Goal: Navigation & Orientation: Understand site structure

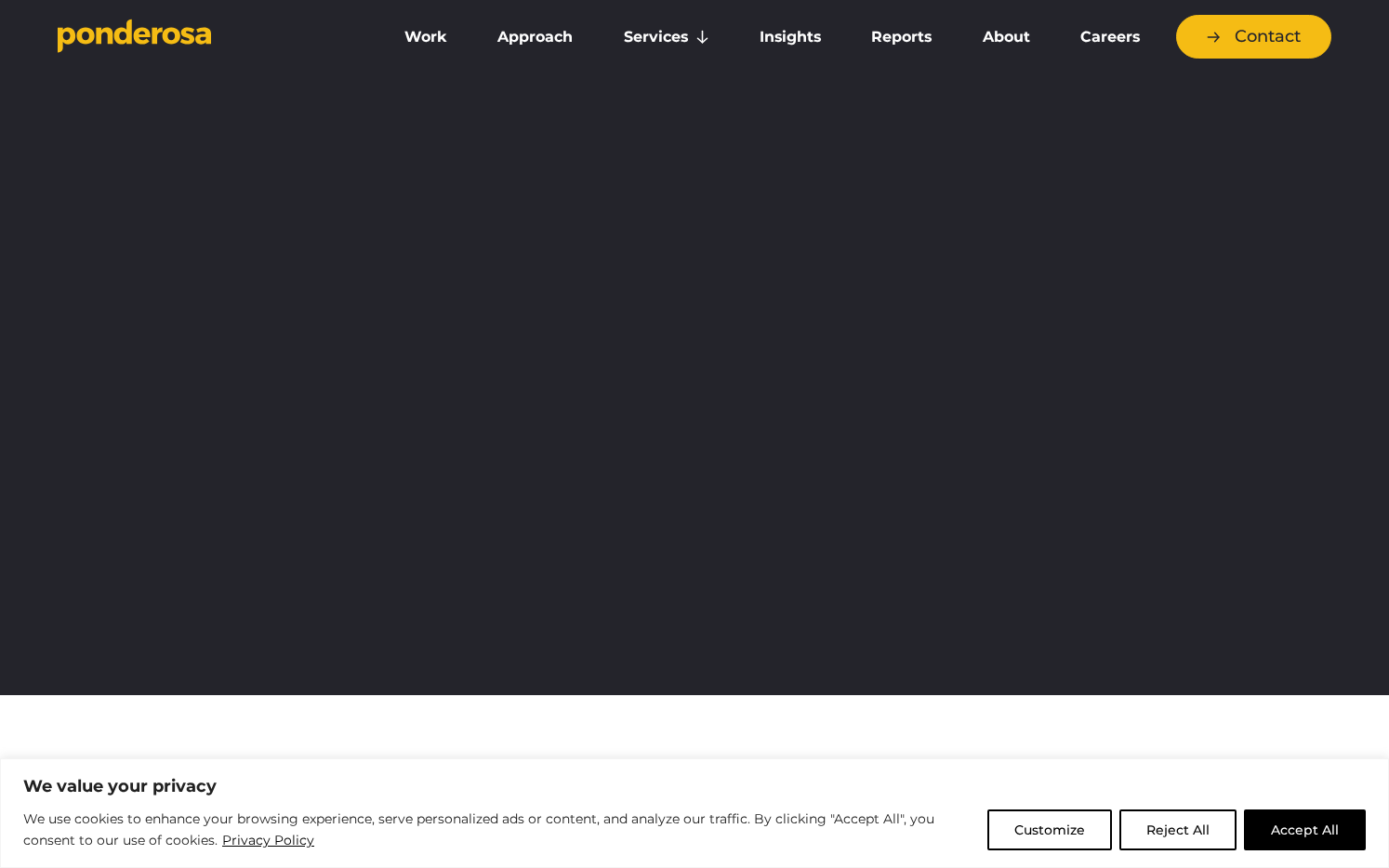
click at [1315, 840] on button "Accept All" at bounding box center [1304, 829] width 122 height 41
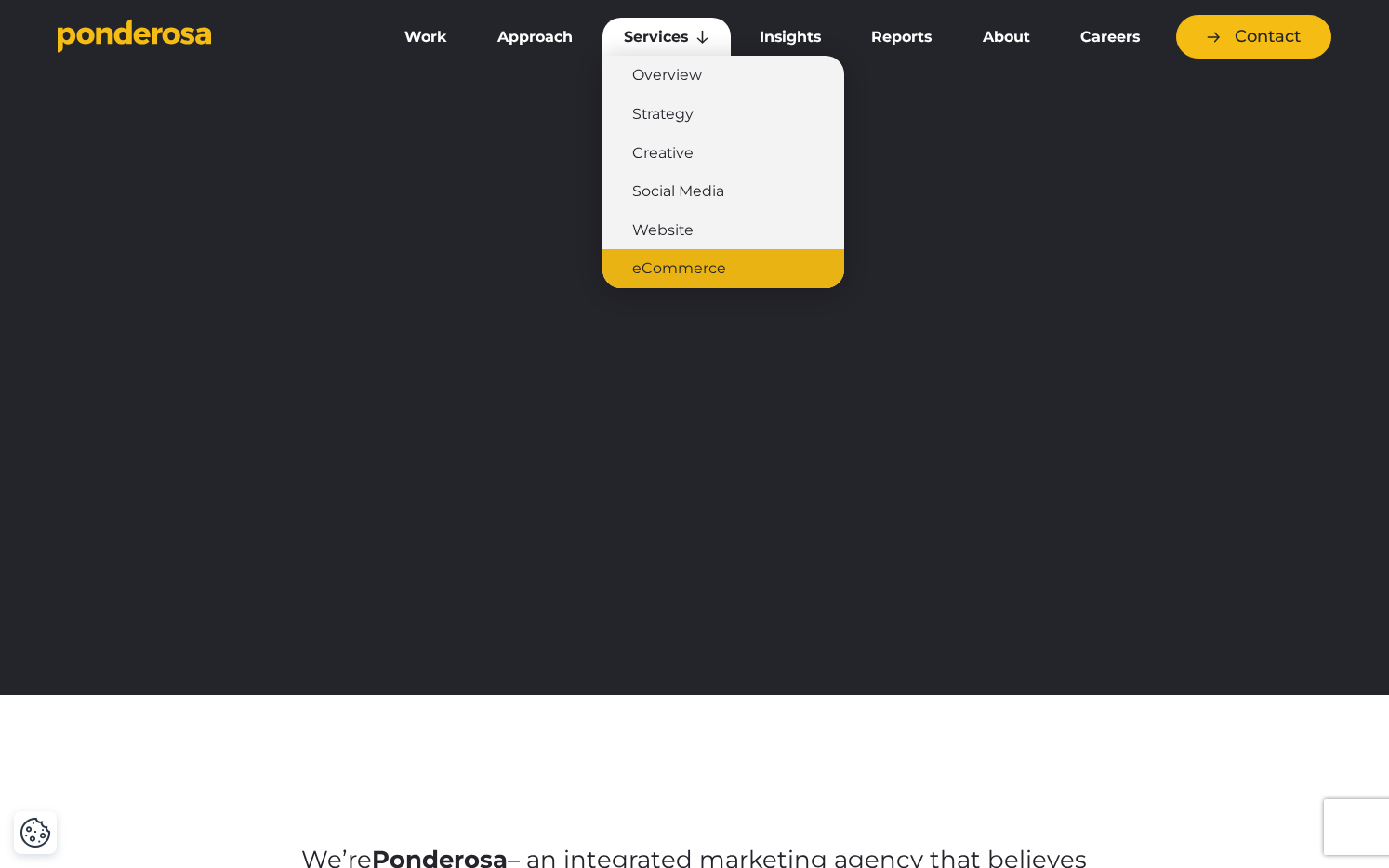
click at [686, 267] on link "eCommerce" at bounding box center [723, 268] width 241 height 39
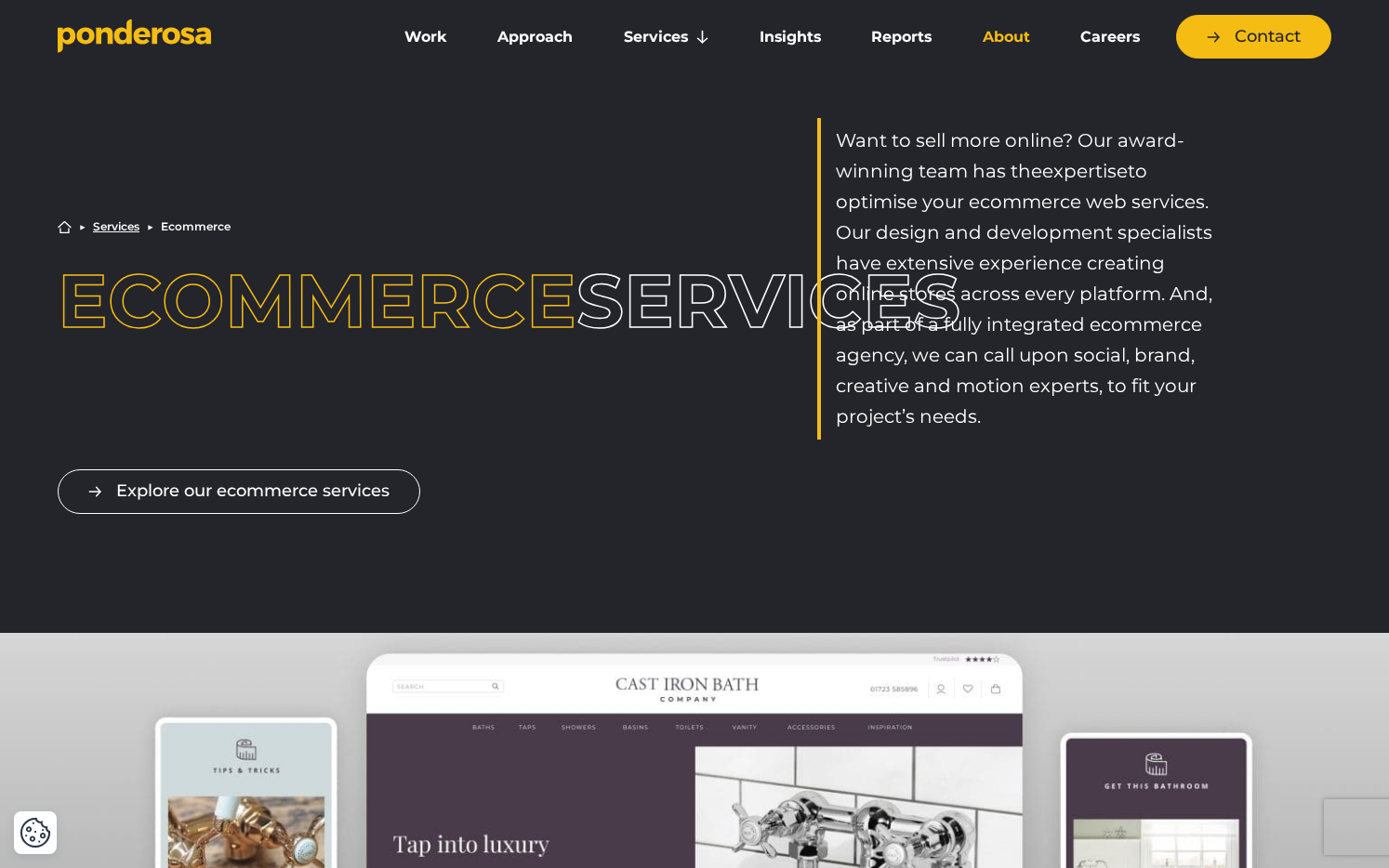
click at [1021, 38] on link "About" at bounding box center [1005, 37] width 90 height 39
